Goal: Information Seeking & Learning: Learn about a topic

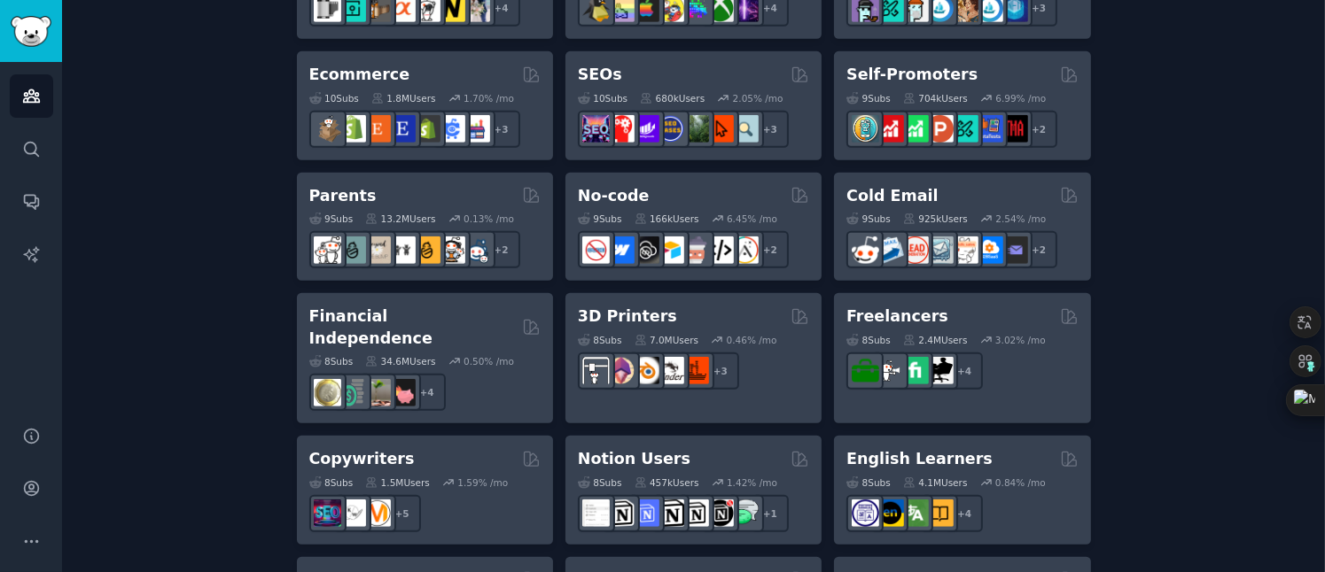
scroll to position [1102, 0]
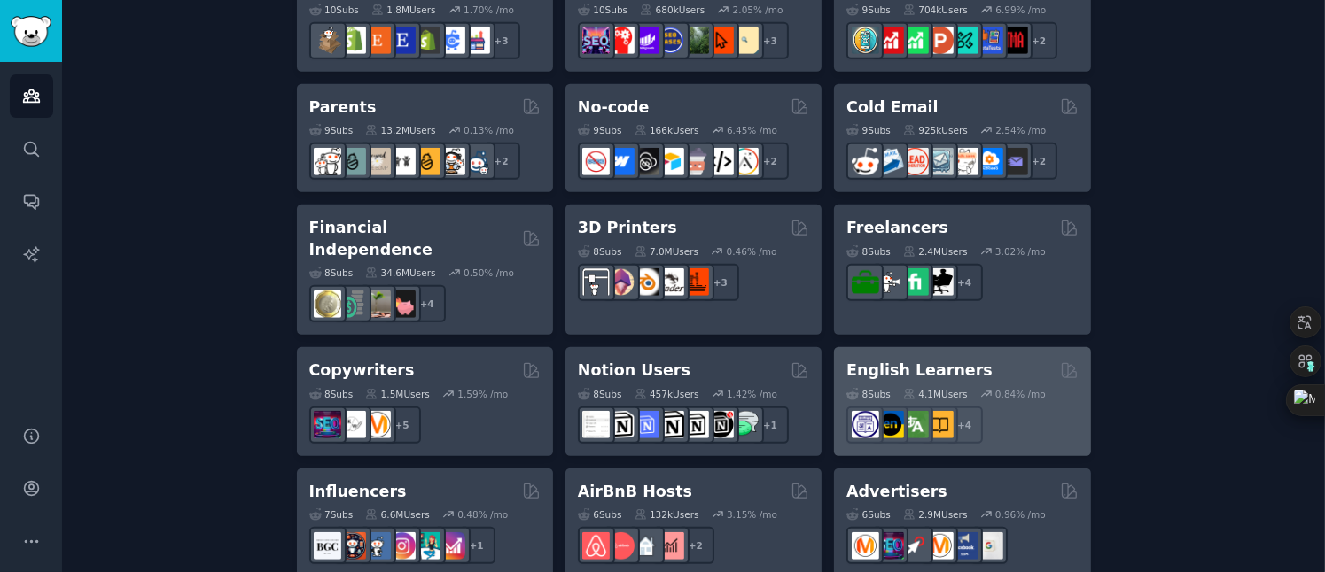
click at [922, 360] on h2 "English Learners" at bounding box center [919, 371] width 146 height 22
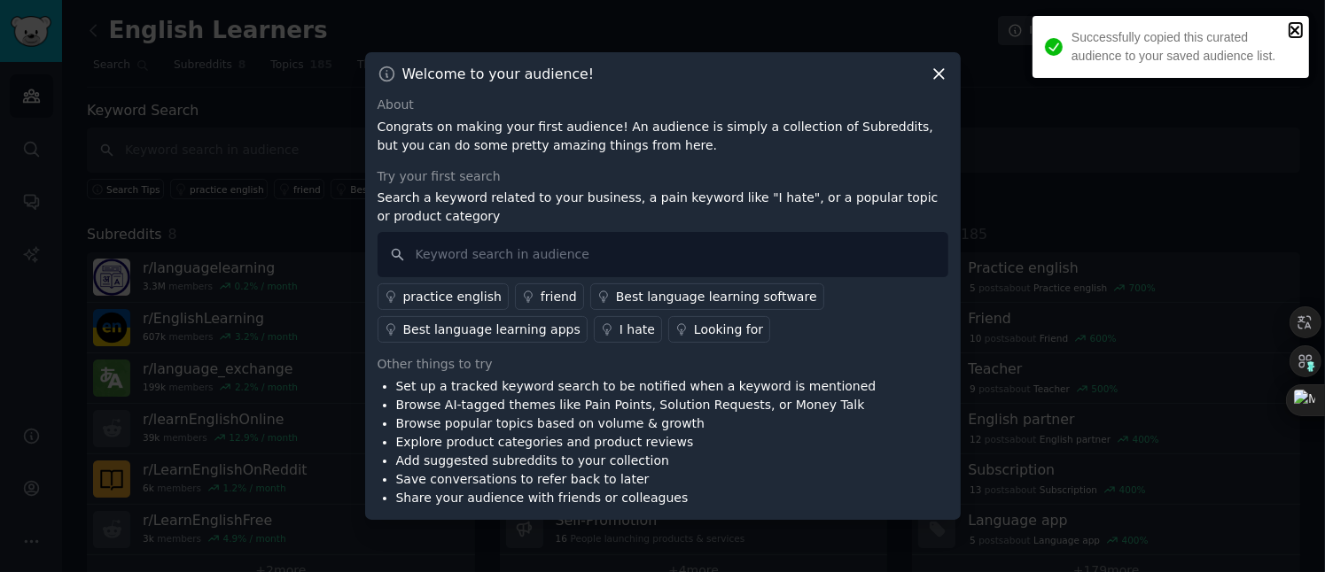
click at [1291, 28] on icon "close" at bounding box center [1295, 30] width 12 height 14
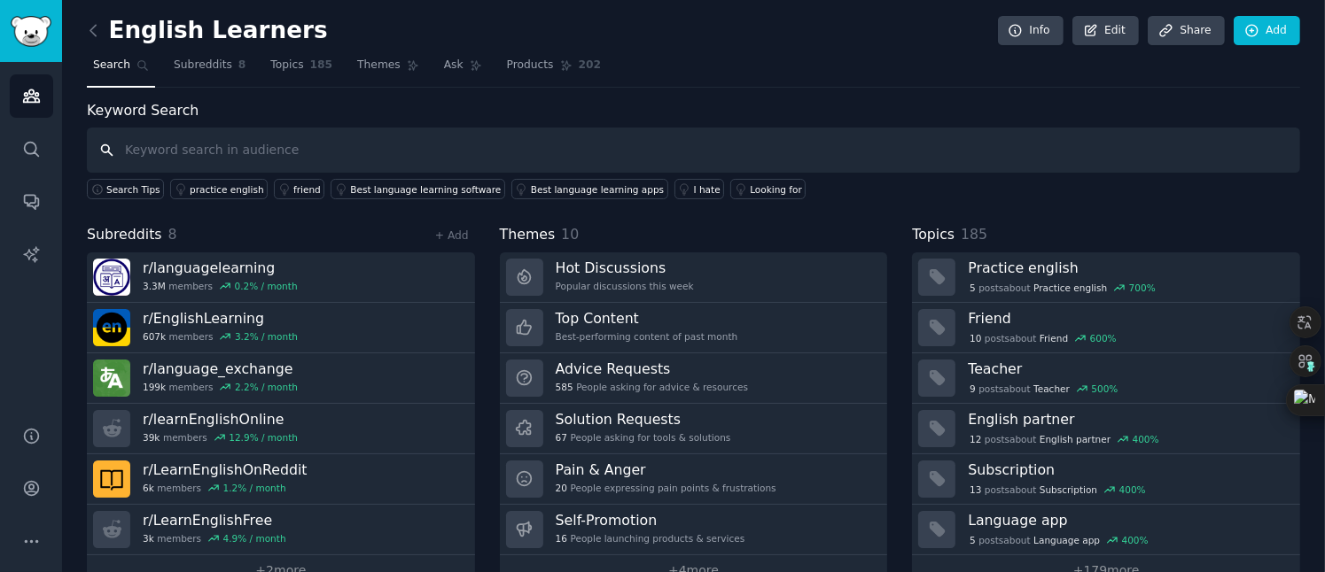
scroll to position [35, 0]
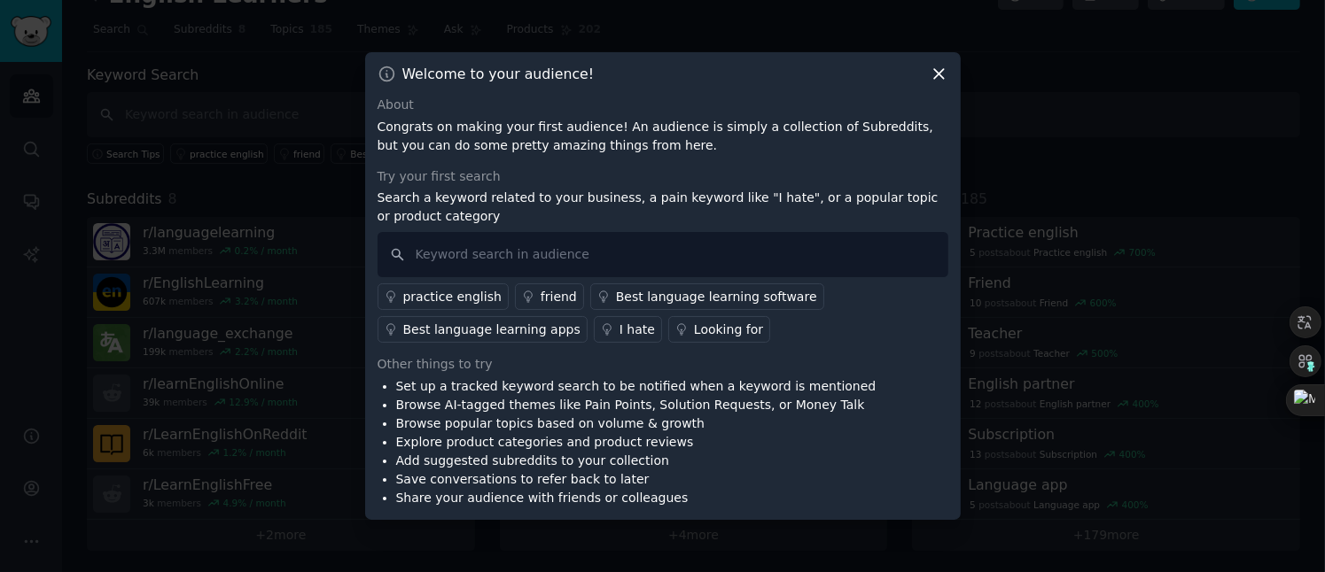
click at [945, 73] on icon at bounding box center [939, 74] width 19 height 19
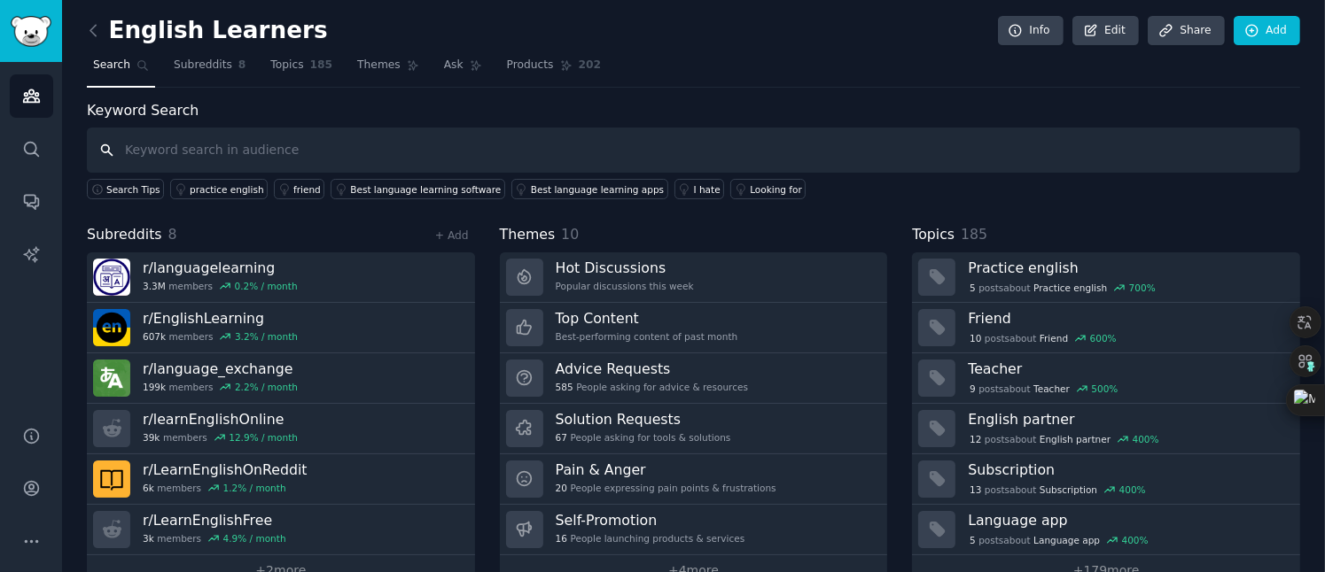
scroll to position [35, 0]
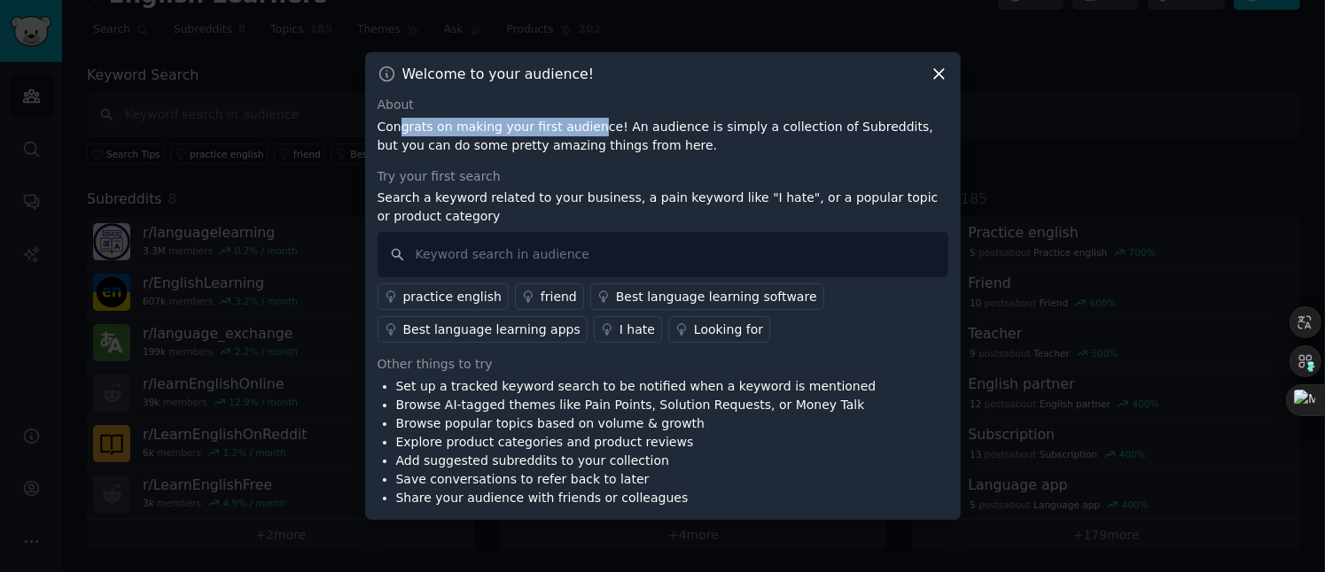
drag, startPoint x: 400, startPoint y: 130, endPoint x: 582, endPoint y: 130, distance: 182.5
click at [582, 130] on p "Congrats on making your first audience! An audience is simply a collection of S…" at bounding box center [662, 136] width 571 height 37
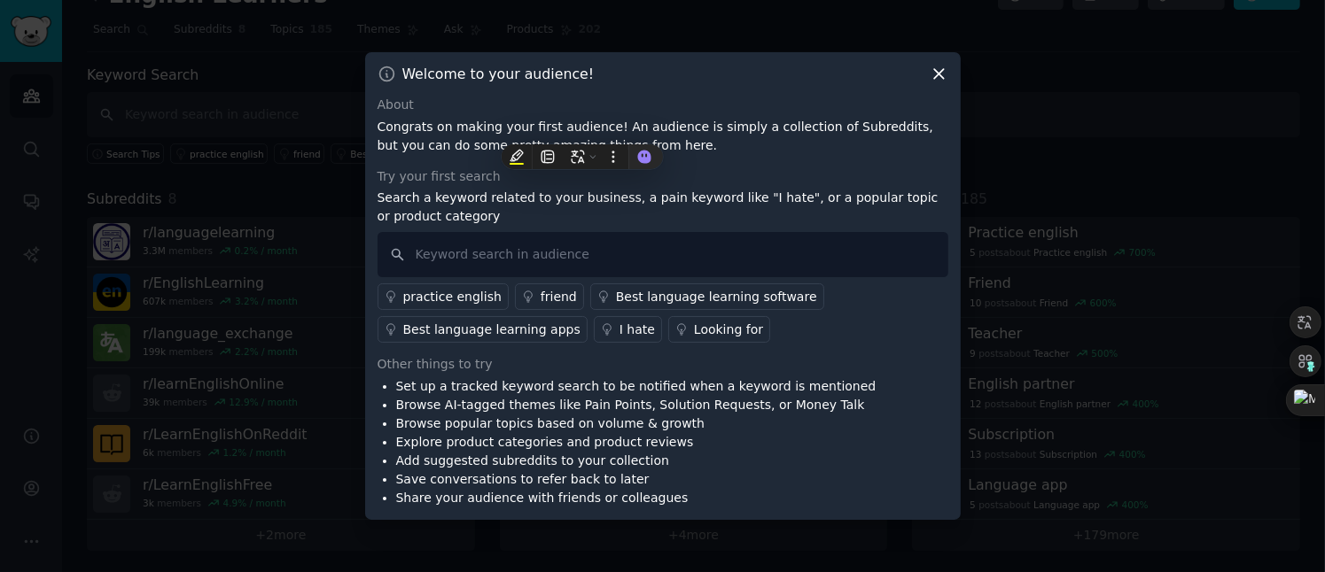
click at [552, 172] on div "Try your first search" at bounding box center [662, 176] width 571 height 19
click at [472, 253] on input "text" at bounding box center [662, 254] width 571 height 45
click at [457, 294] on div "practice english" at bounding box center [452, 297] width 98 height 19
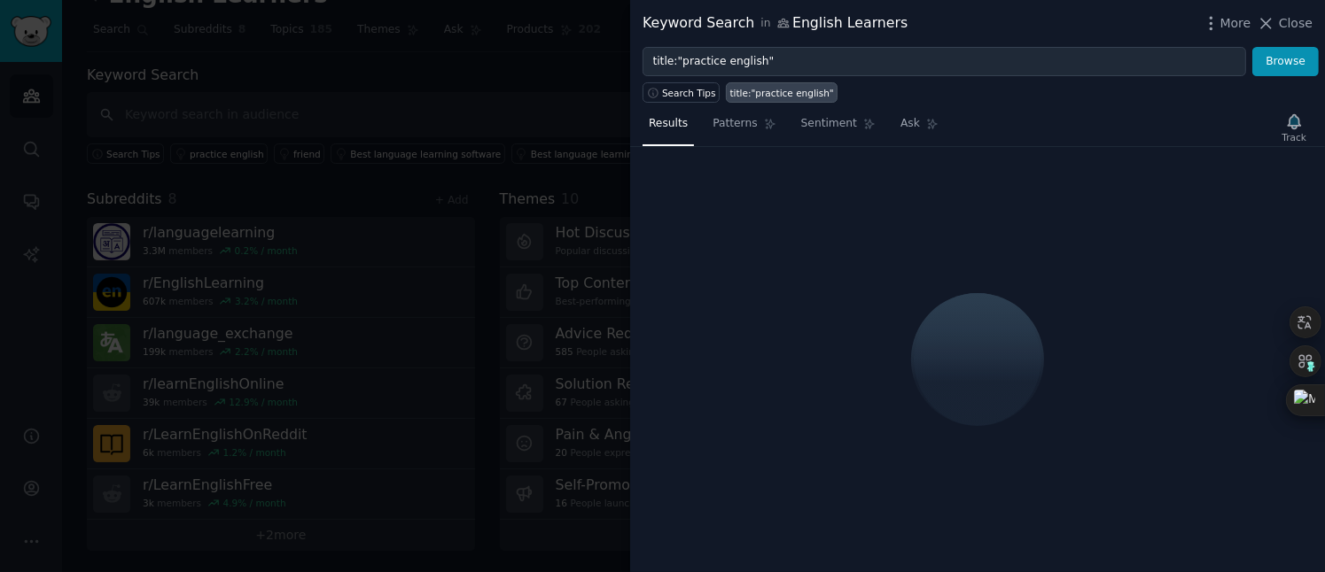
click at [577, 167] on div at bounding box center [662, 286] width 1325 height 572
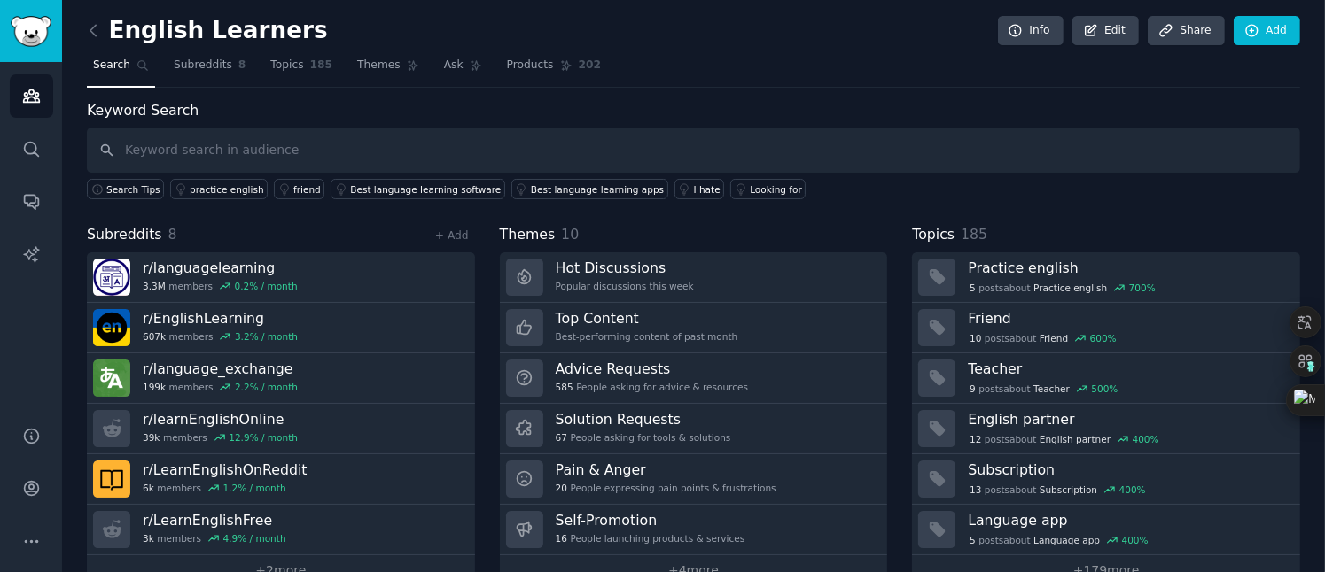
click at [110, 60] on span "Search" at bounding box center [111, 66] width 37 height 16
click at [35, 92] on icon "Sidebar" at bounding box center [31, 96] width 19 height 19
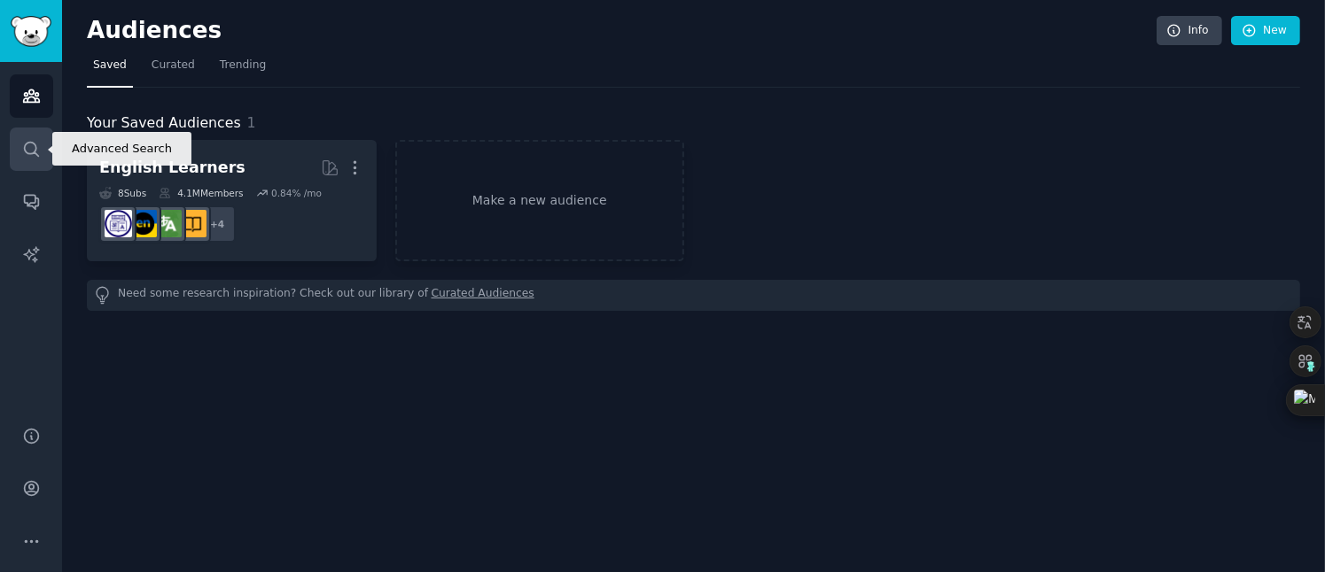
click at [40, 153] on icon "Sidebar" at bounding box center [31, 149] width 19 height 19
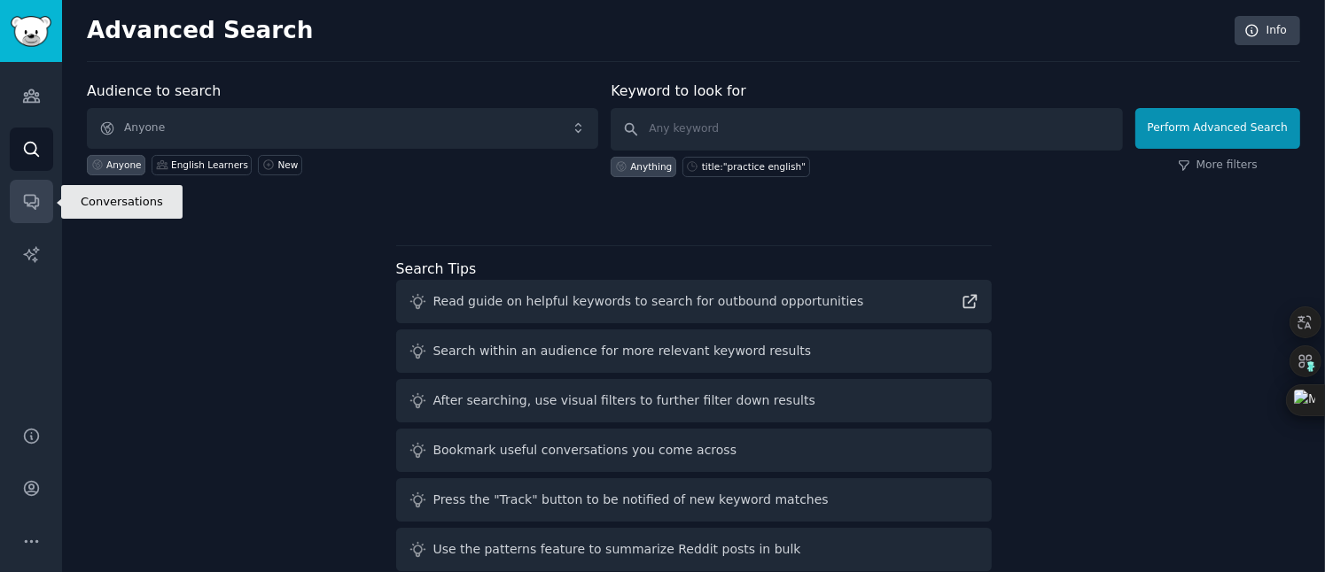
click at [37, 206] on icon "Sidebar" at bounding box center [31, 203] width 14 height 14
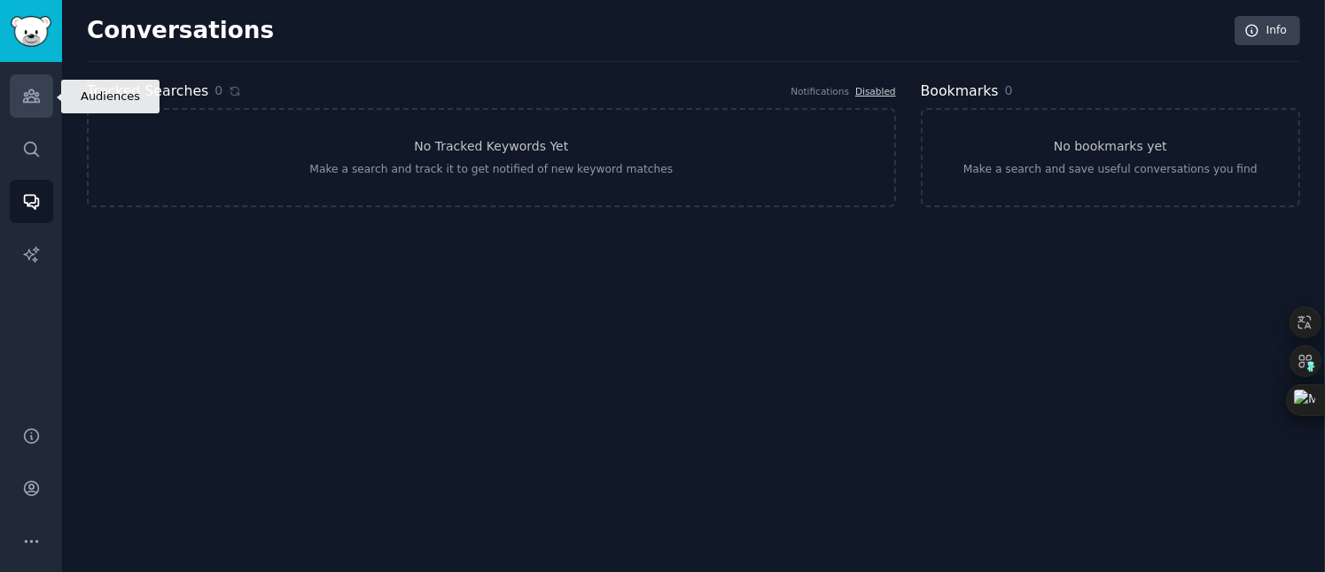
click at [25, 104] on icon "Sidebar" at bounding box center [31, 96] width 19 height 19
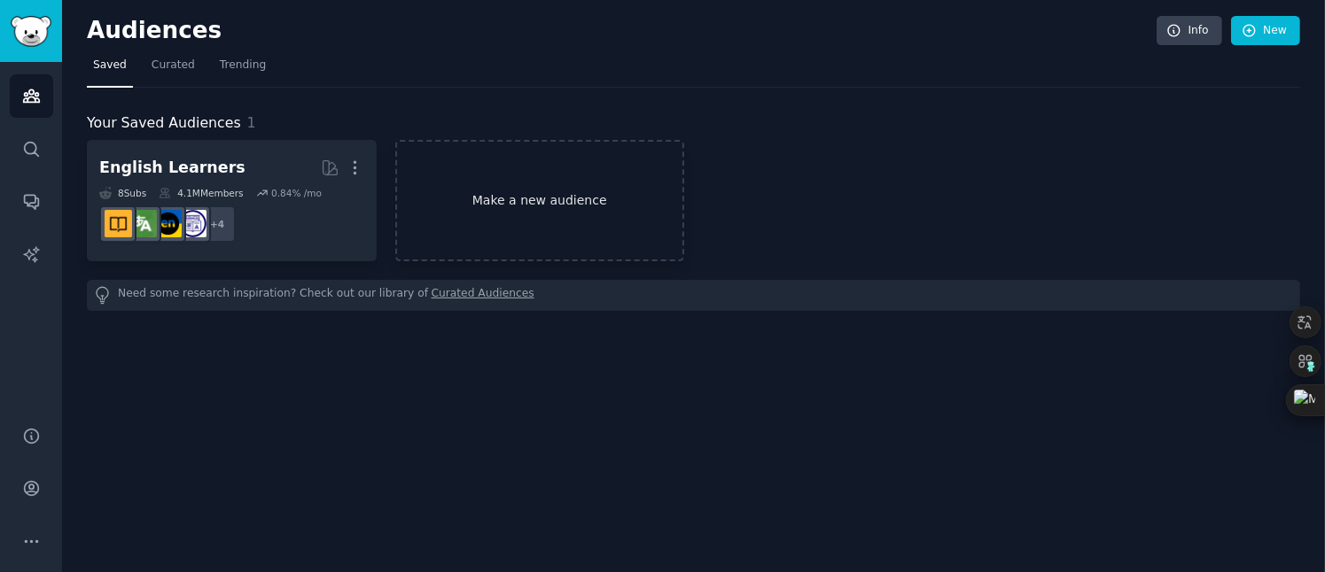
click at [520, 198] on link "Make a new audience" at bounding box center [540, 200] width 290 height 121
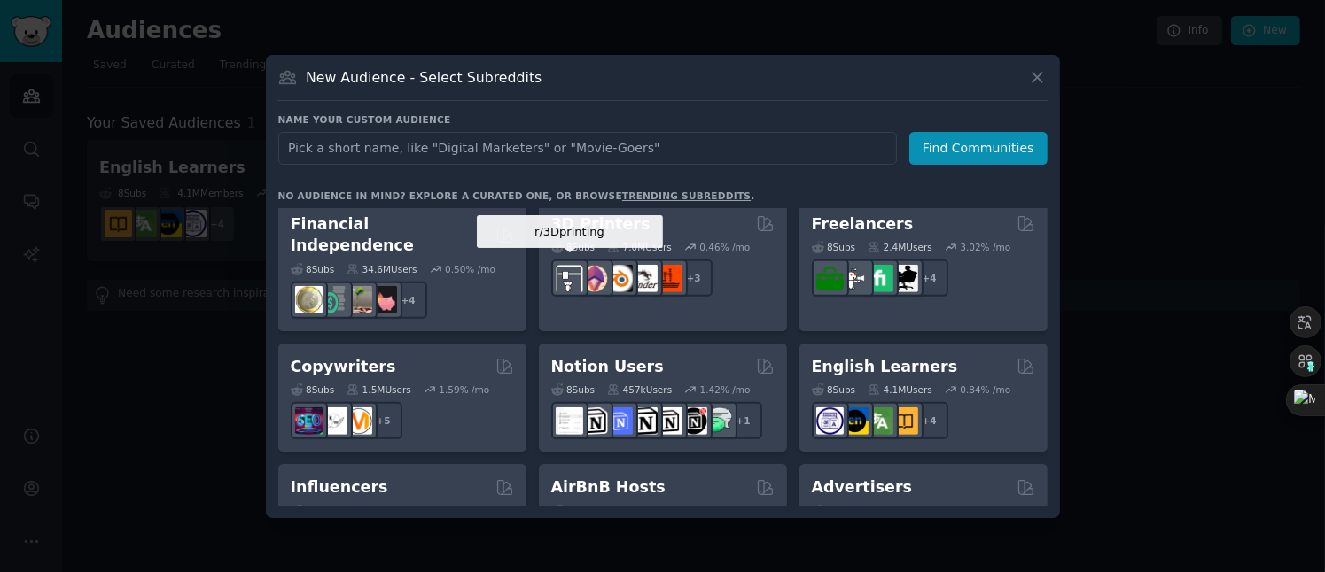
scroll to position [886, 0]
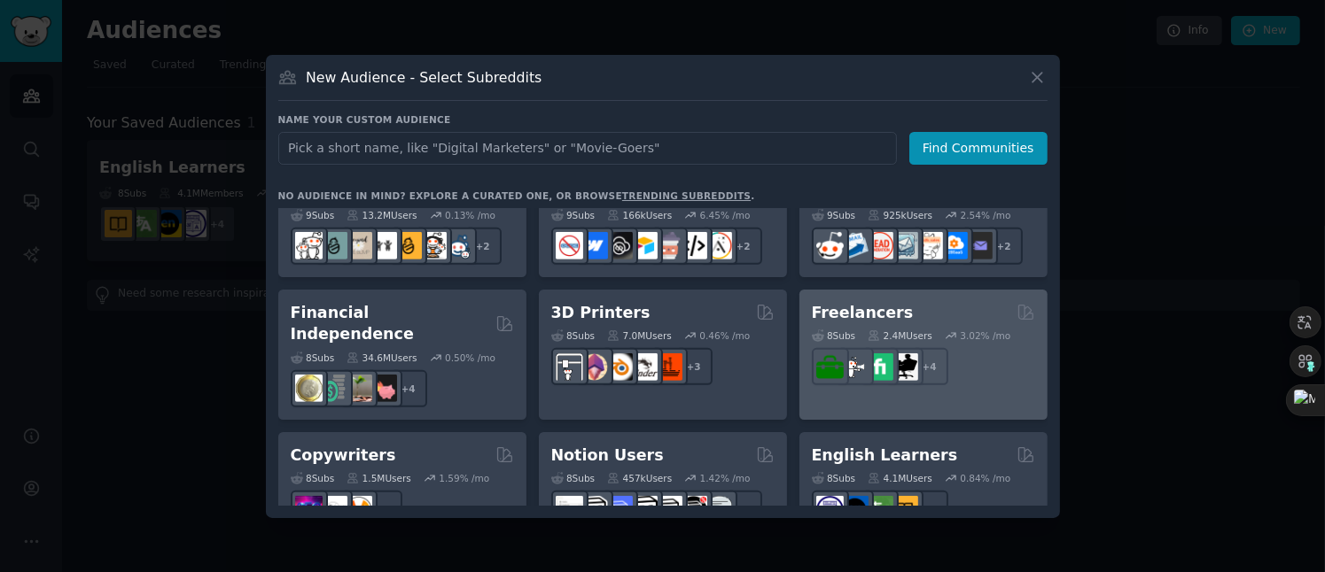
click at [869, 310] on h2 "Freelancers" at bounding box center [863, 313] width 102 height 22
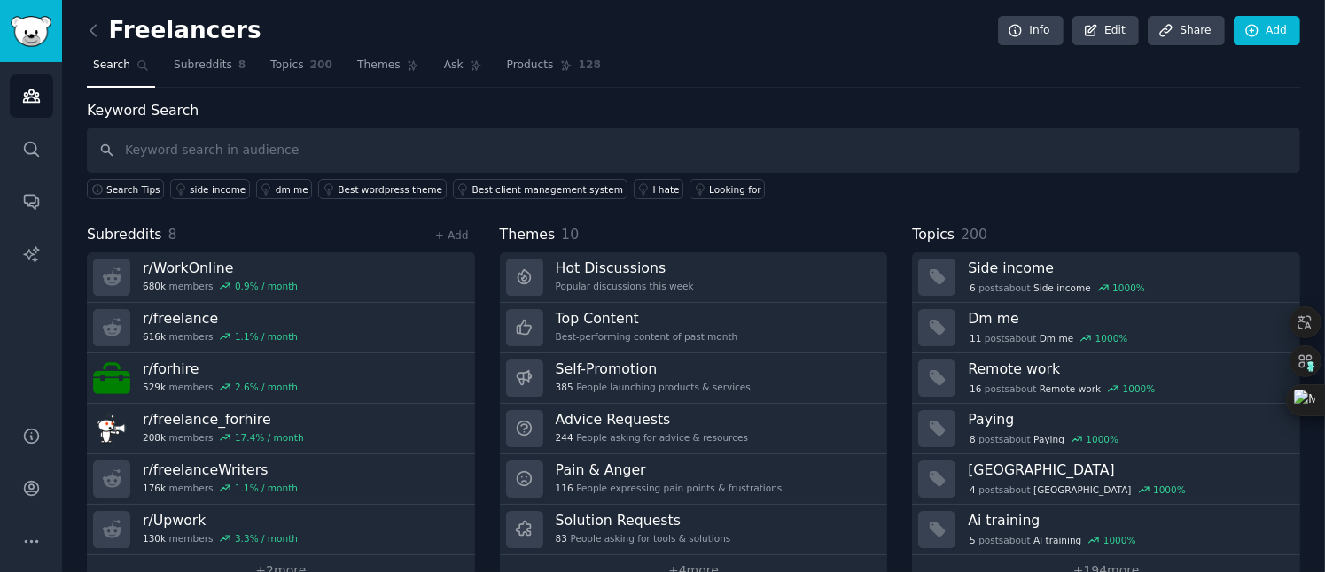
scroll to position [35, 0]
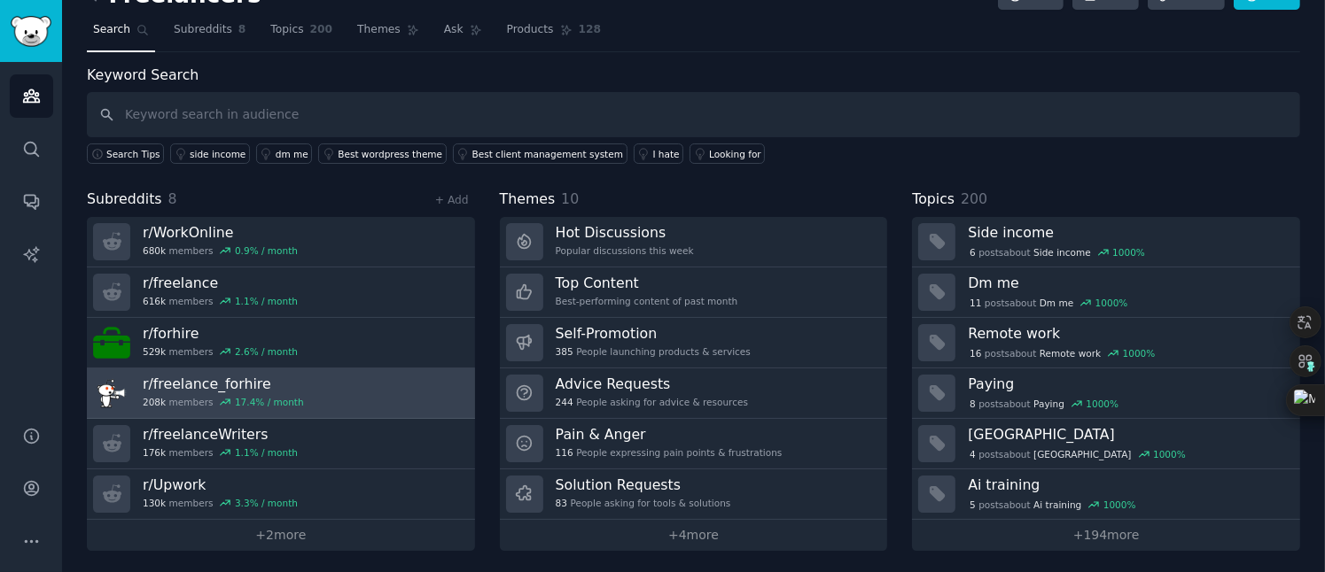
click at [330, 376] on link "r/ freelance_forhire 208k members 17.4 % / month" at bounding box center [281, 394] width 388 height 51
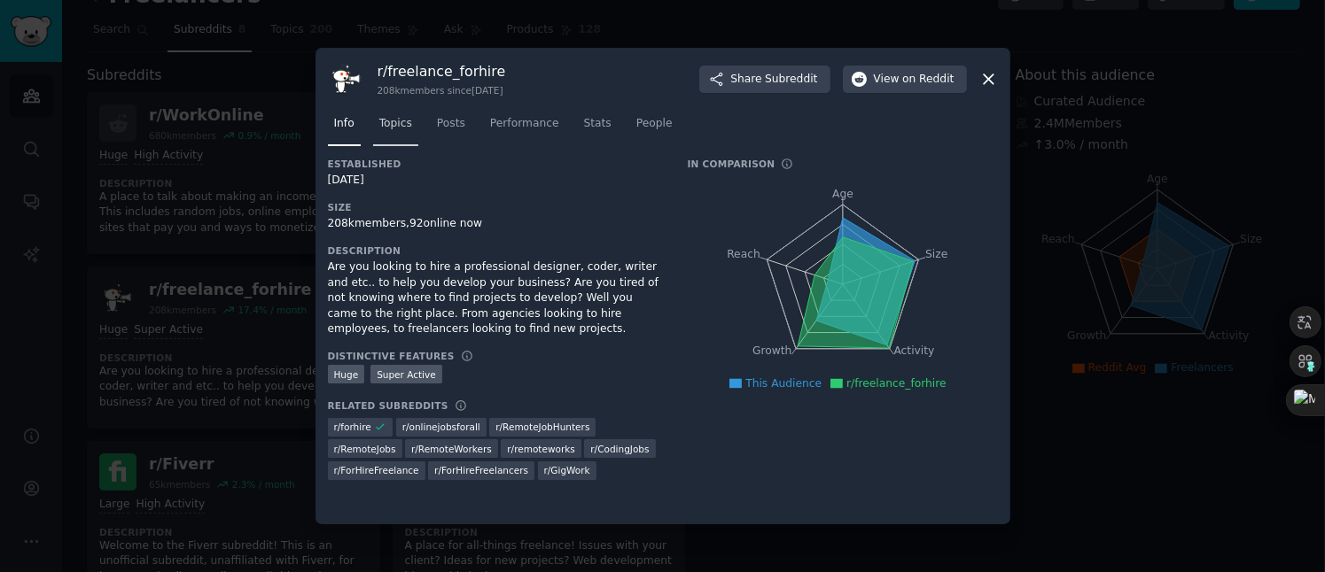
click at [391, 125] on span "Topics" at bounding box center [395, 124] width 33 height 16
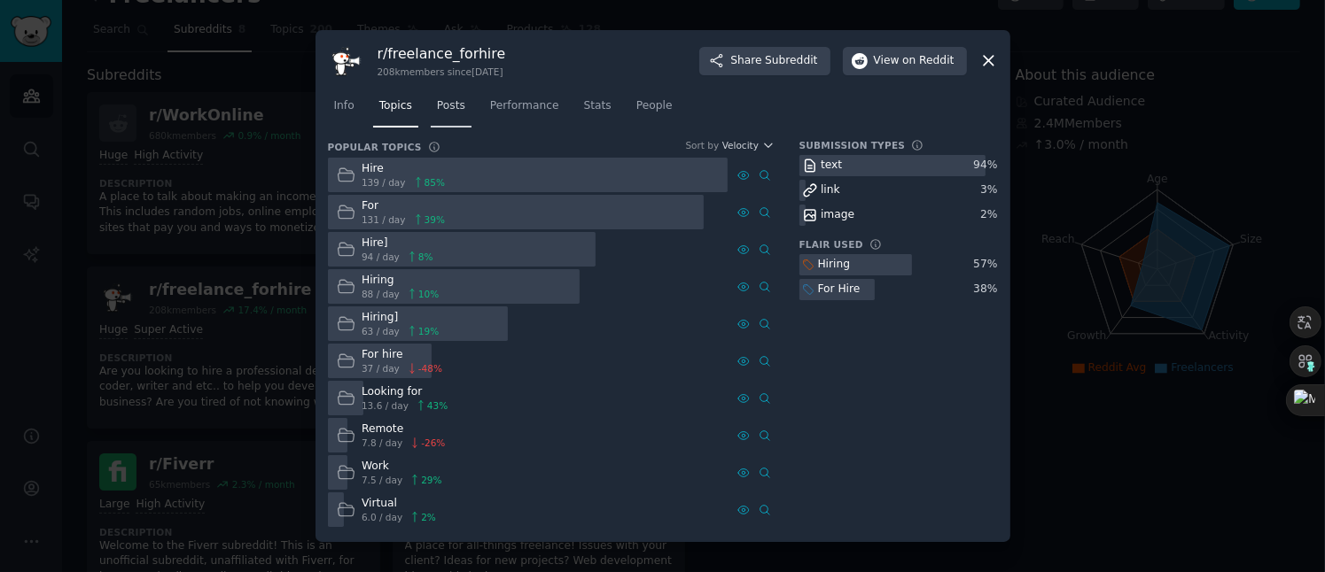
click at [458, 107] on span "Posts" at bounding box center [451, 106] width 28 height 16
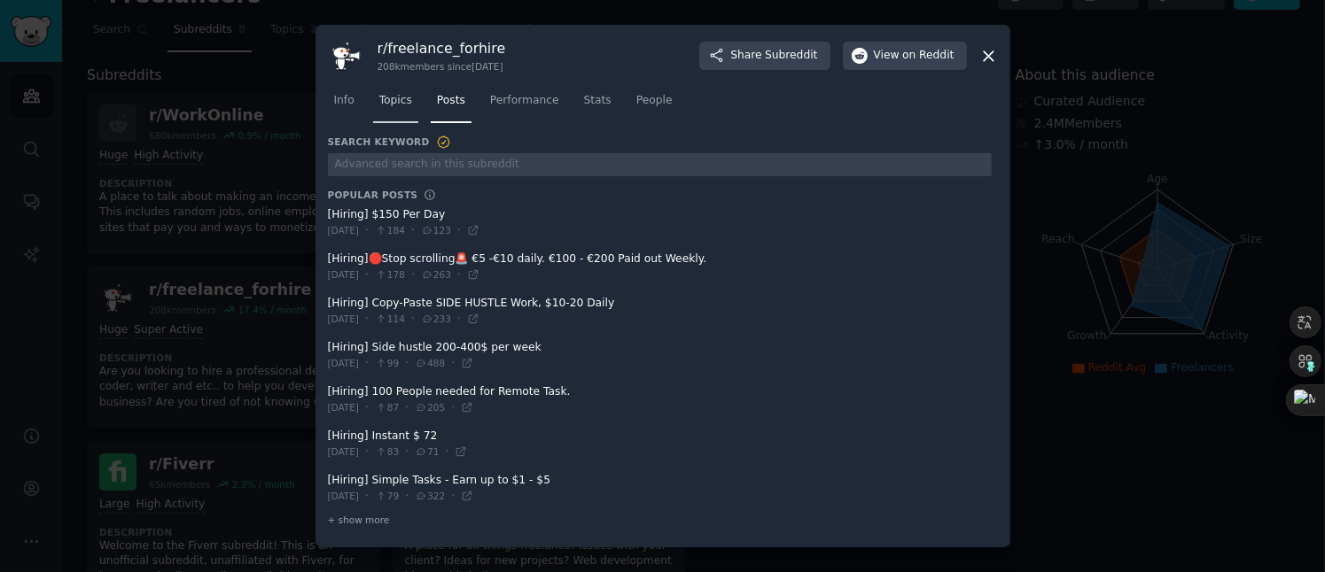
click at [410, 112] on link "Topics" at bounding box center [395, 105] width 45 height 36
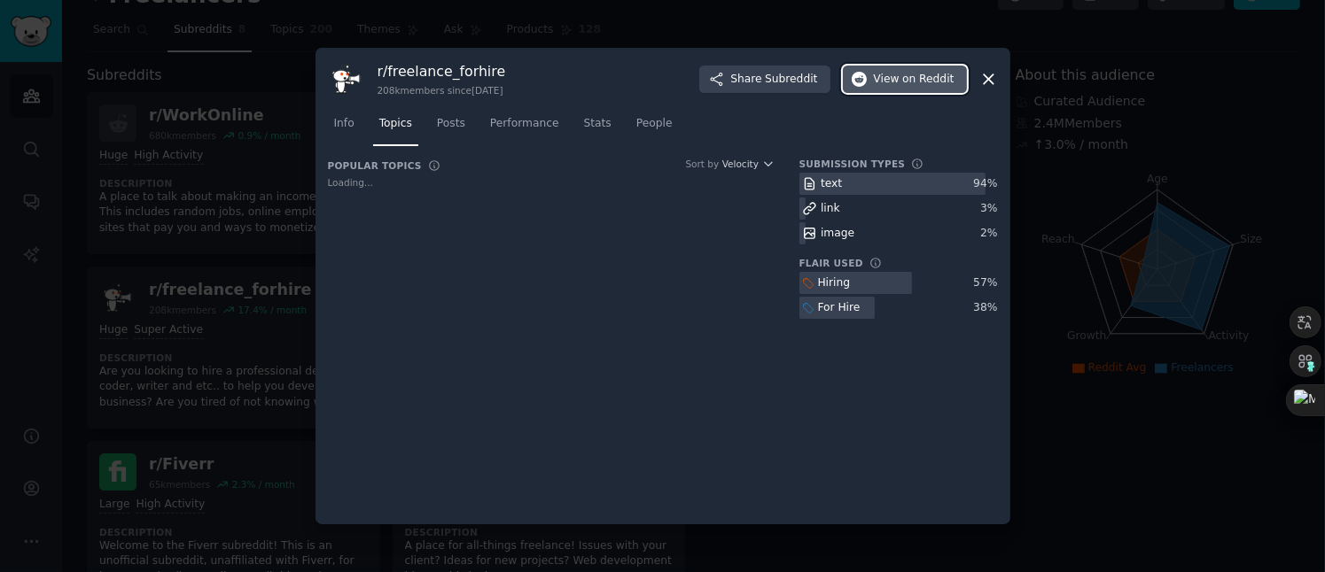
click at [899, 82] on span "View on Reddit" at bounding box center [914, 80] width 81 height 16
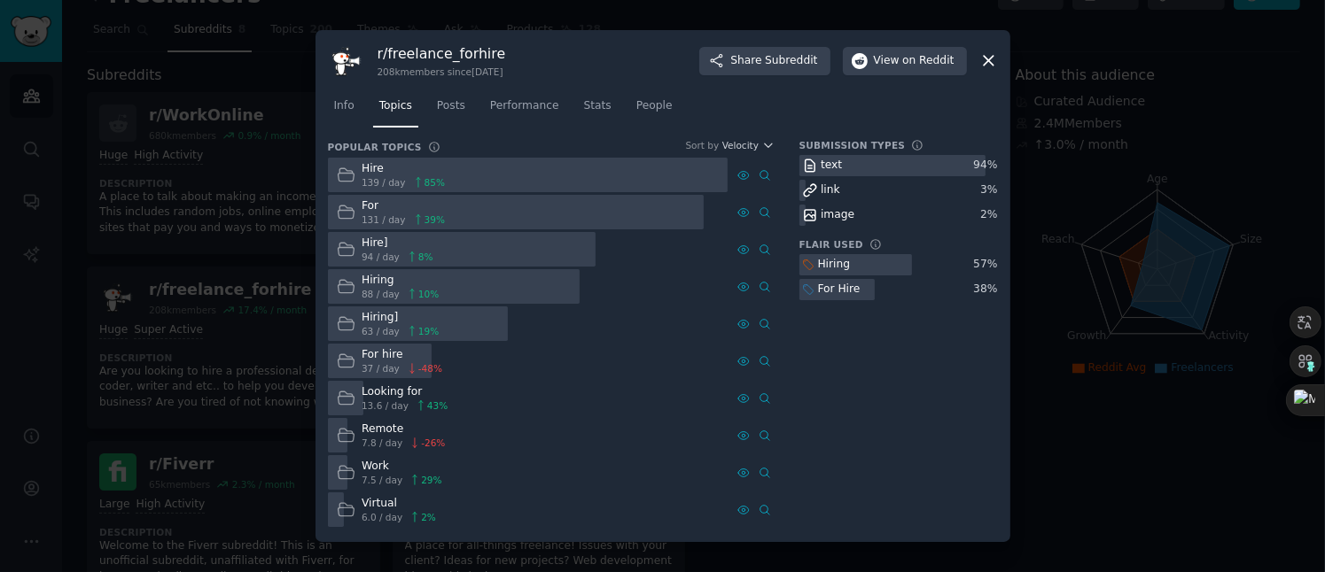
click at [985, 61] on icon at bounding box center [988, 60] width 19 height 19
